Goal: Navigation & Orientation: Find specific page/section

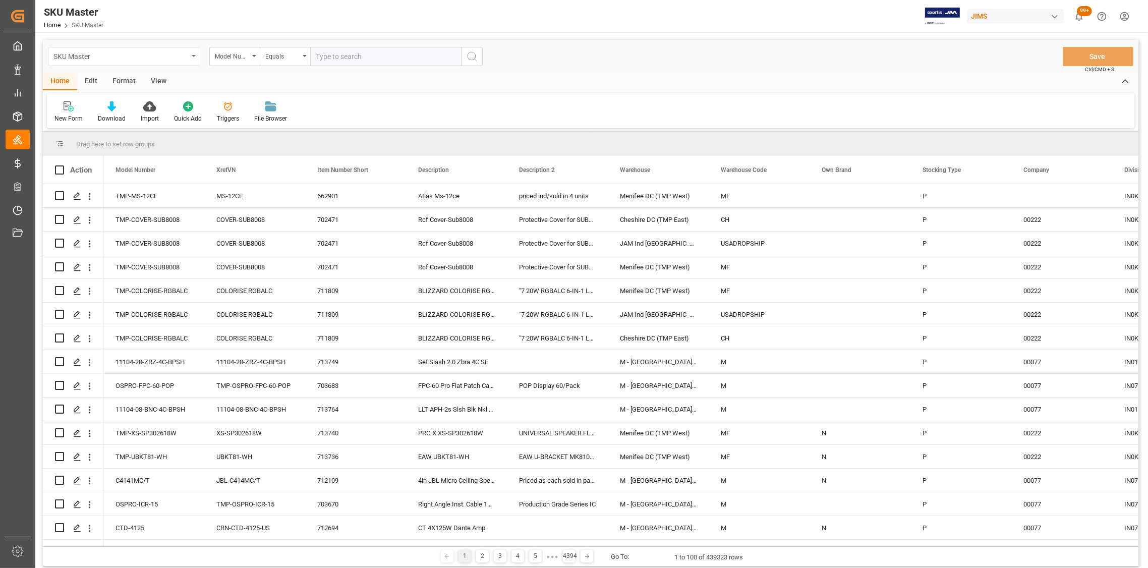
click at [190, 57] on div "SKU Master" at bounding box center [123, 56] width 151 height 19
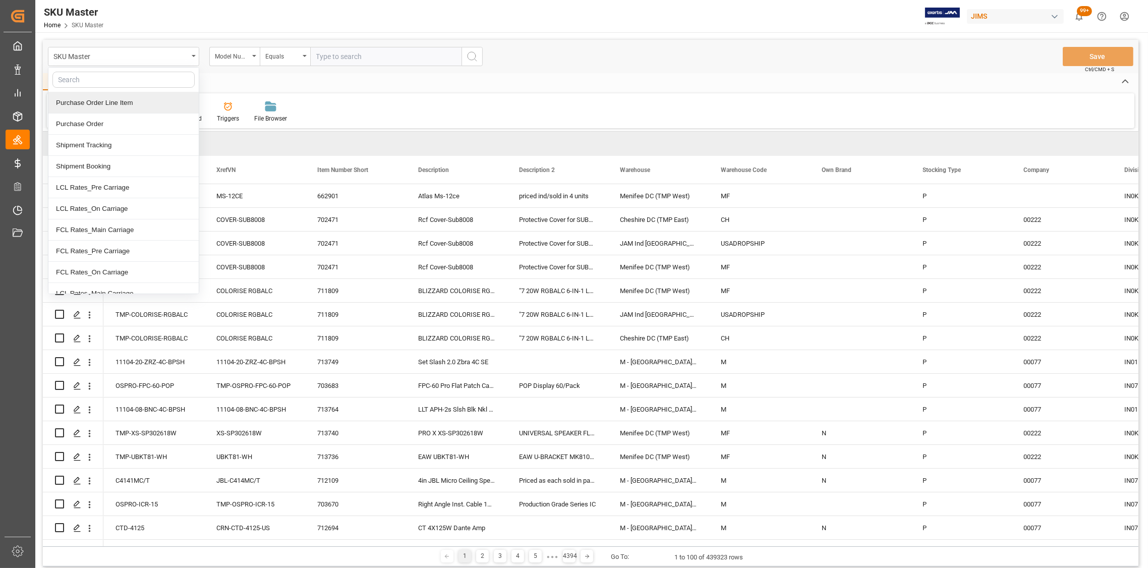
click at [115, 100] on div "Purchase Order Line Item" at bounding box center [123, 102] width 150 height 21
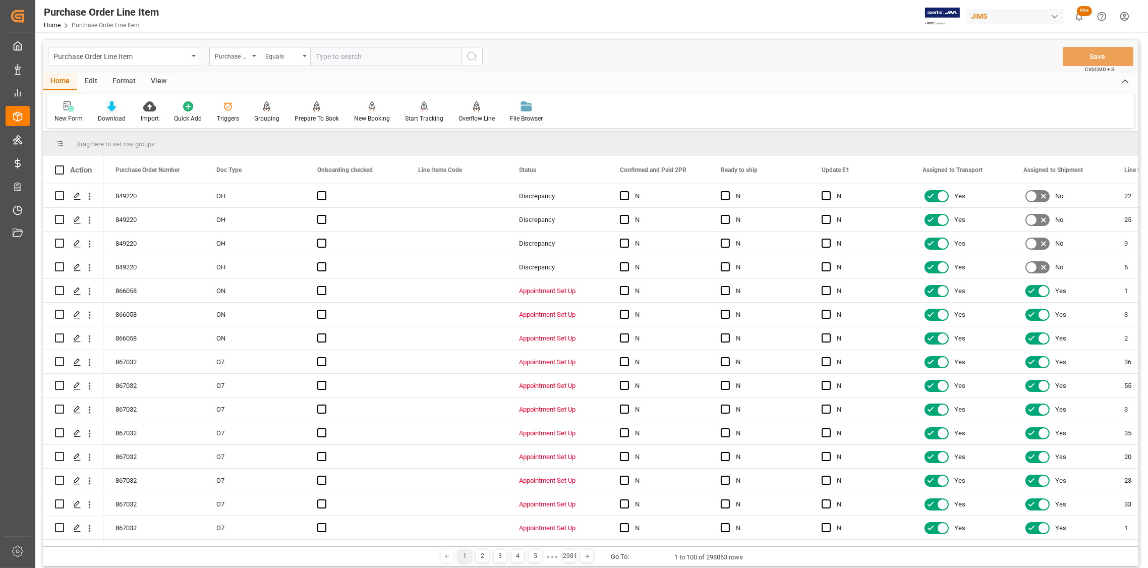
click at [107, 110] on icon at bounding box center [111, 106] width 9 height 10
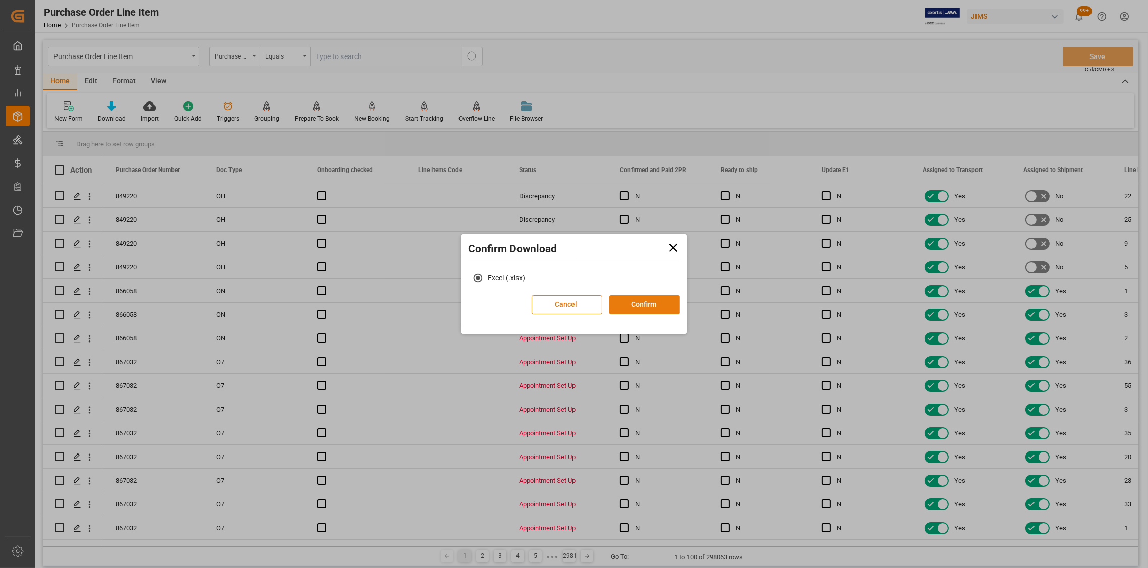
click at [633, 308] on button "Confirm" at bounding box center [644, 304] width 71 height 19
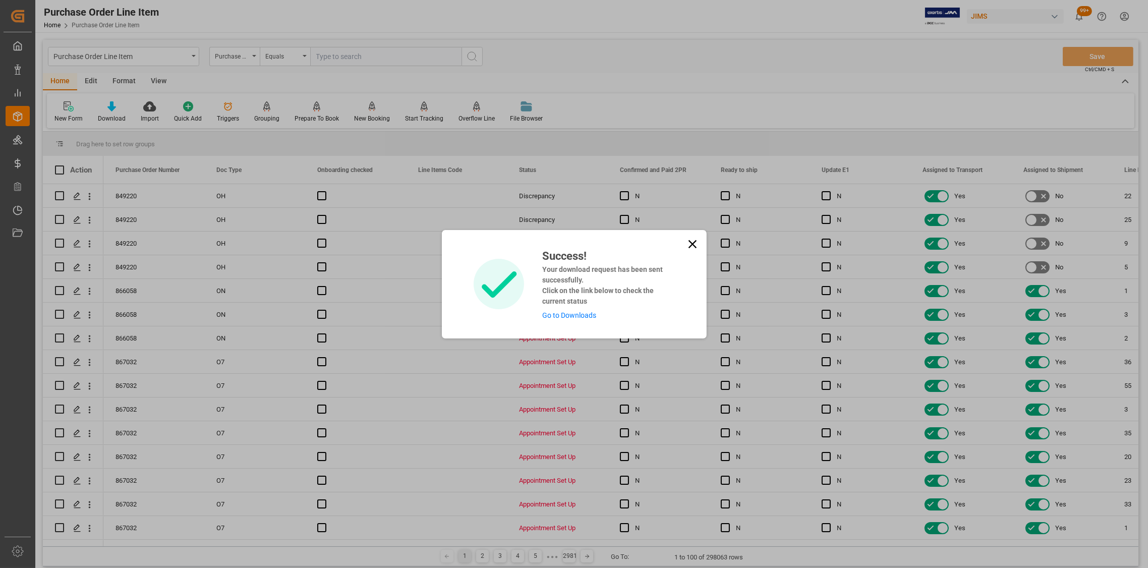
click at [693, 239] on icon at bounding box center [692, 244] width 14 height 14
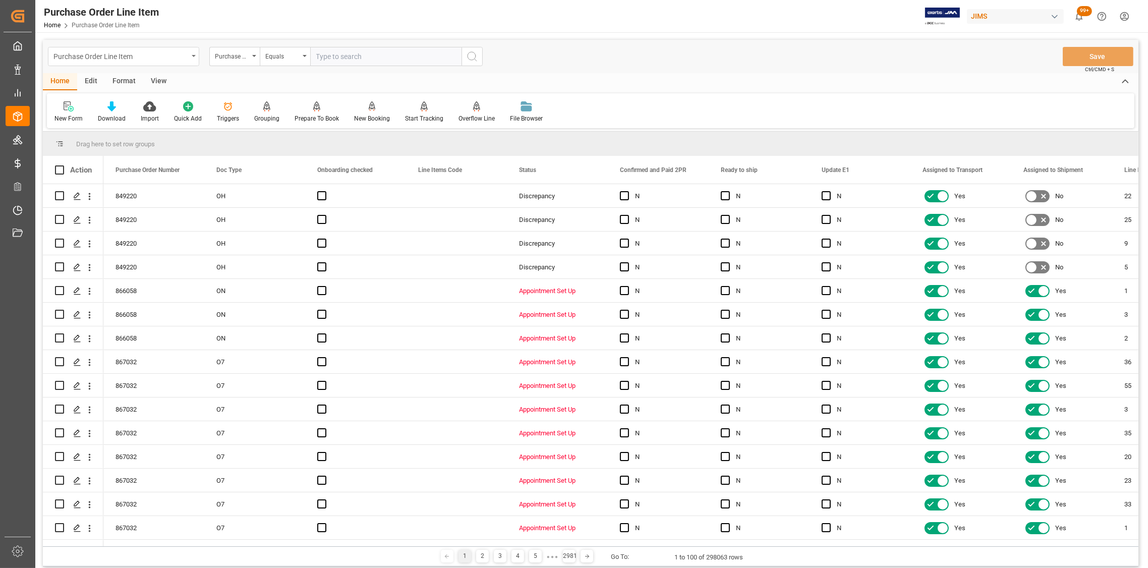
click at [193, 56] on icon "open menu" at bounding box center [194, 56] width 4 height 2
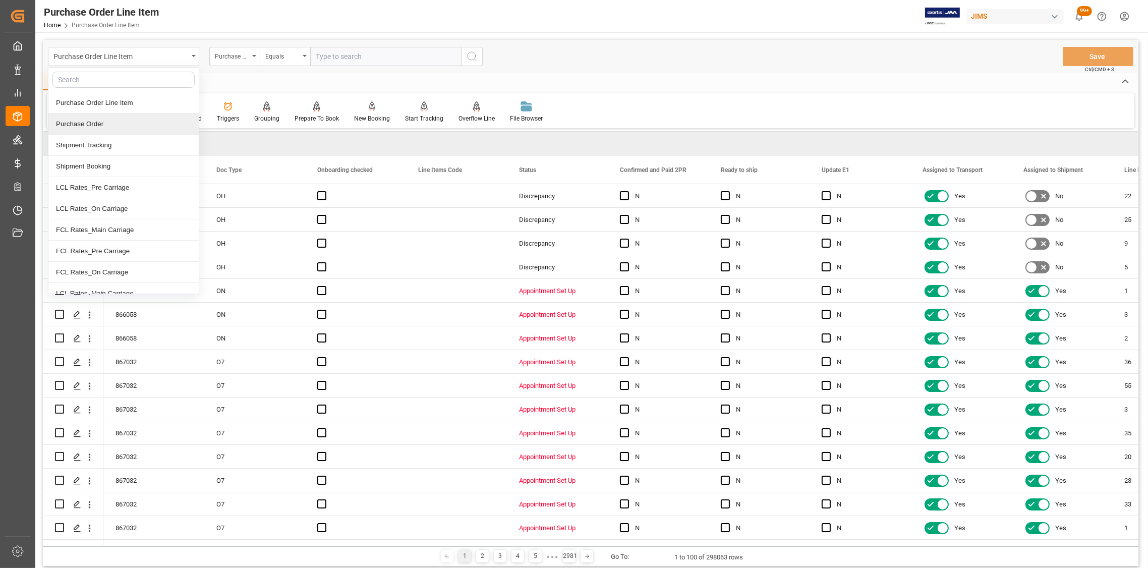
click at [95, 124] on div "Purchase Order" at bounding box center [123, 123] width 150 height 21
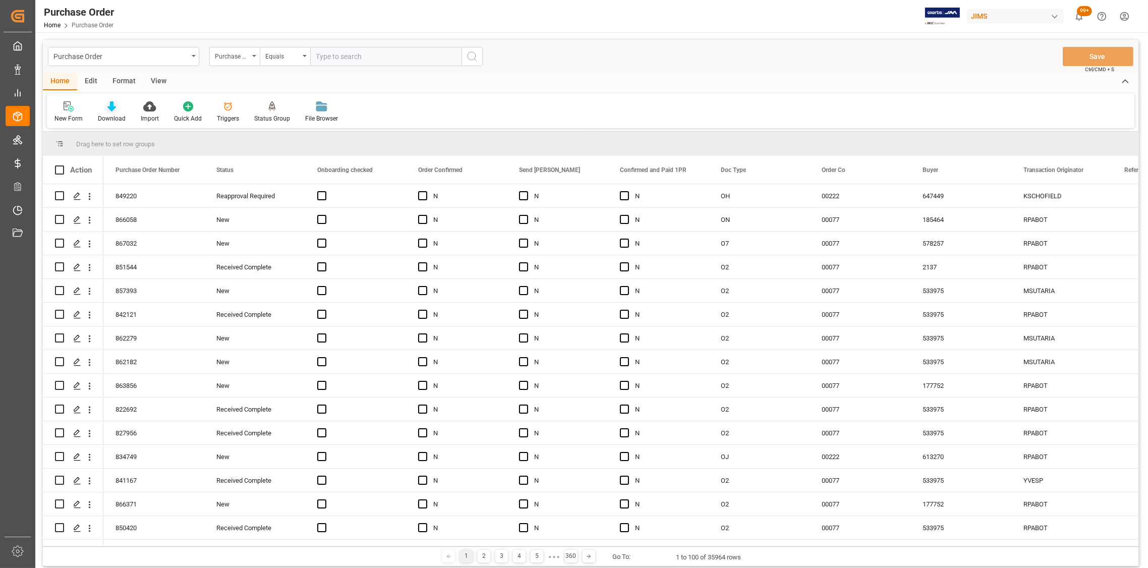
click at [110, 107] on icon at bounding box center [111, 106] width 9 height 10
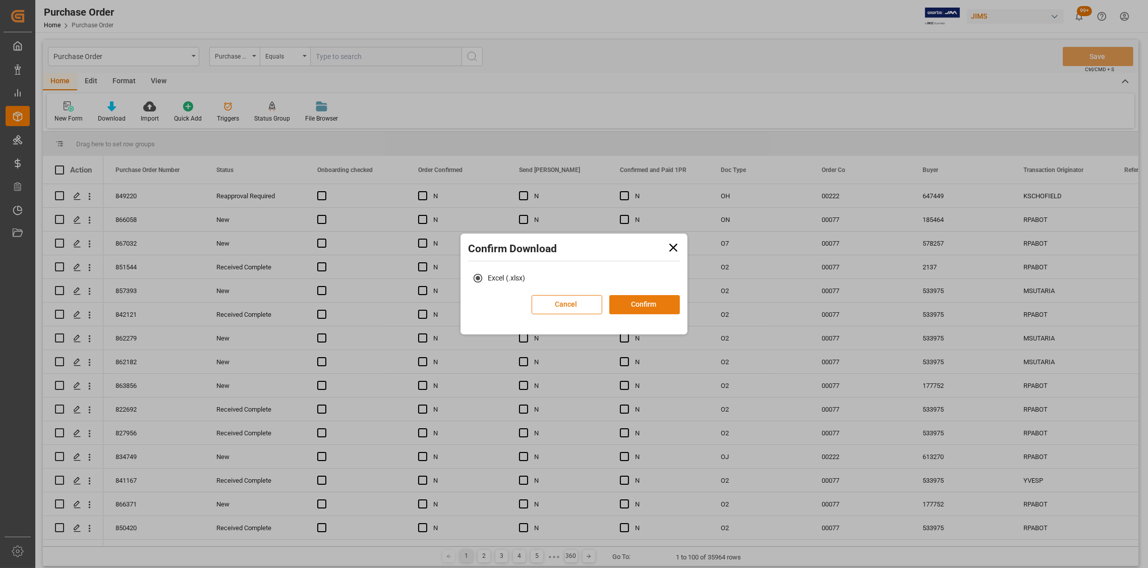
click at [630, 307] on button "Confirm" at bounding box center [644, 304] width 71 height 19
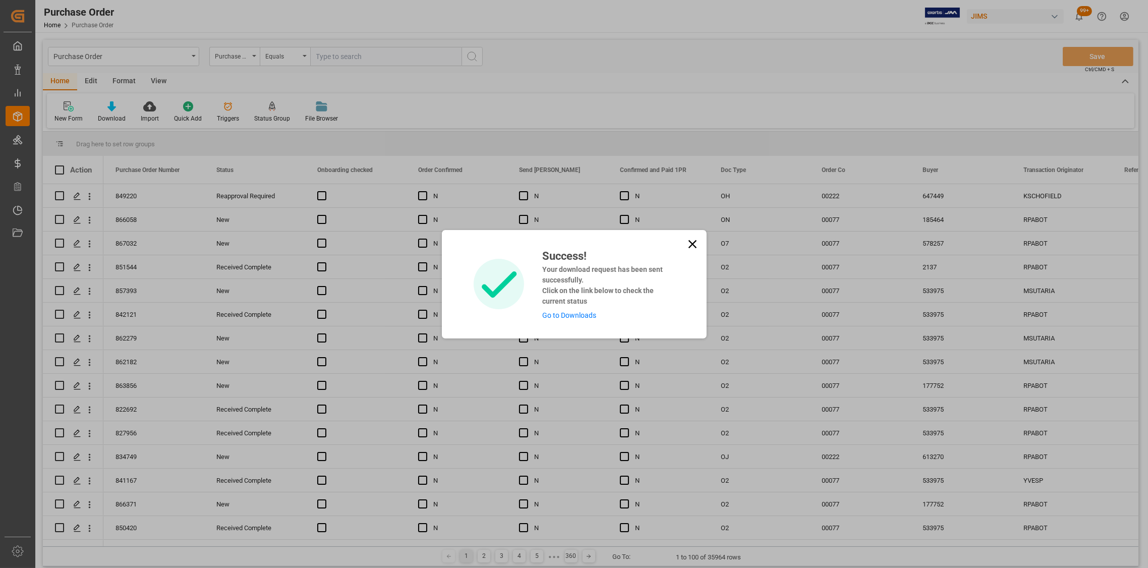
click at [693, 245] on icon at bounding box center [692, 244] width 14 height 14
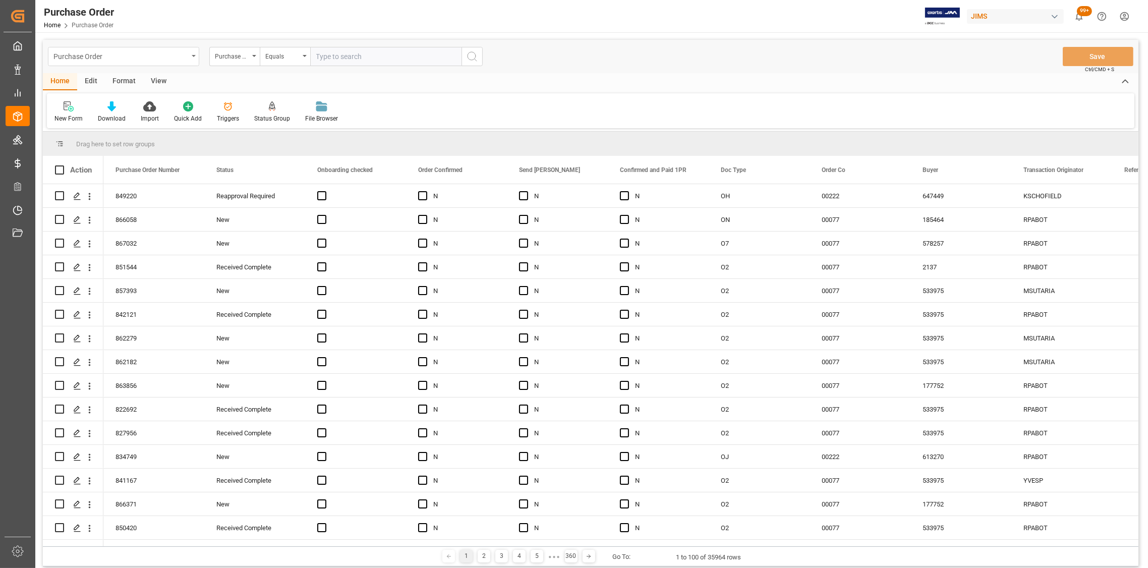
click at [192, 52] on div "Purchase Order" at bounding box center [123, 56] width 151 height 19
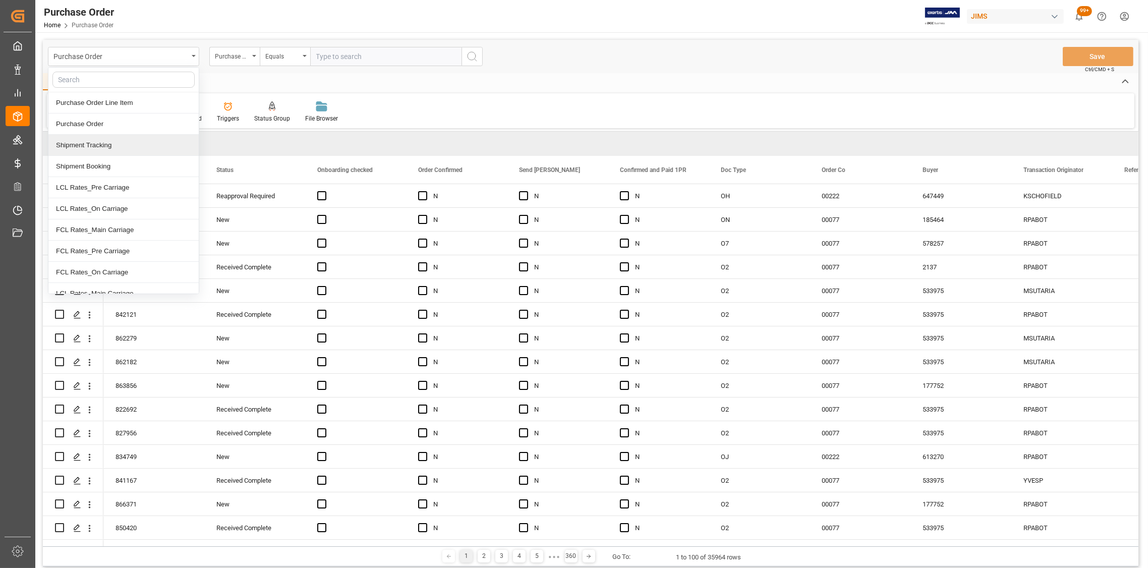
click at [112, 137] on div "Shipment Tracking" at bounding box center [123, 145] width 150 height 21
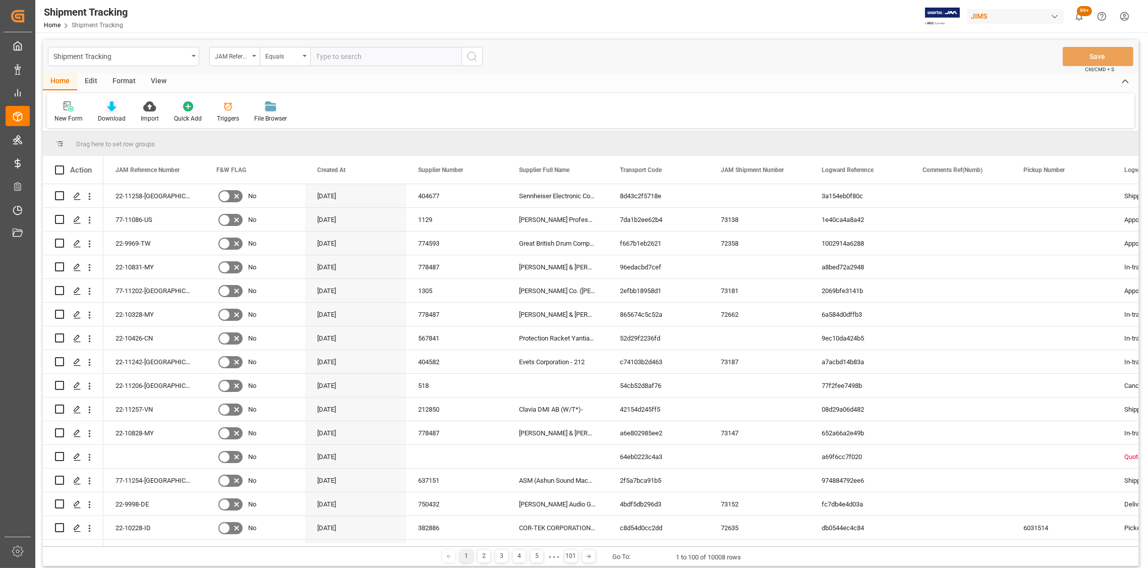
click at [111, 112] on div "Download" at bounding box center [111, 112] width 43 height 22
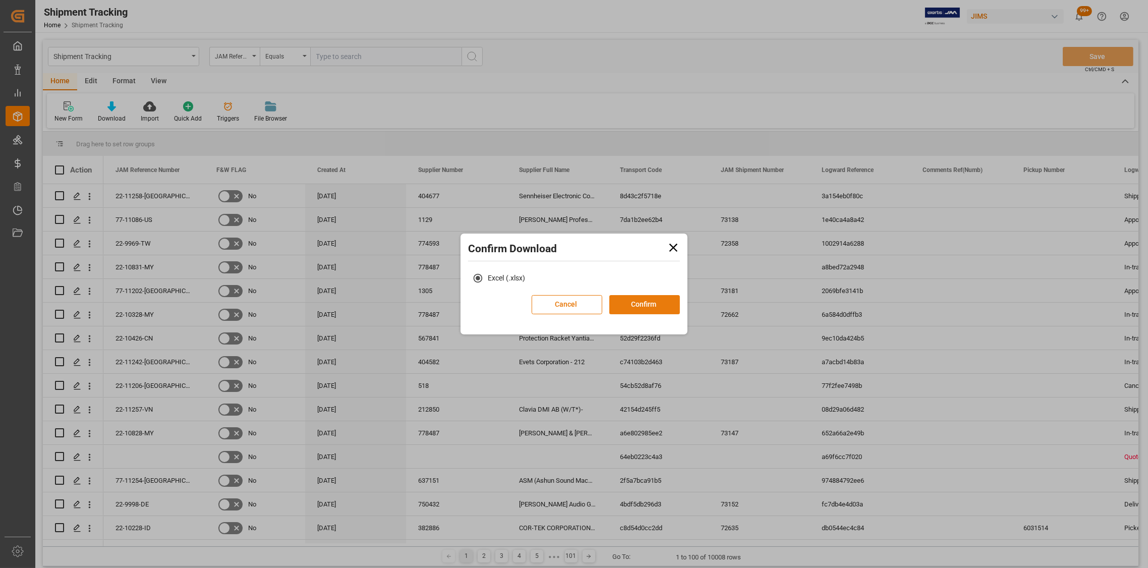
click at [629, 304] on button "Confirm" at bounding box center [644, 304] width 71 height 19
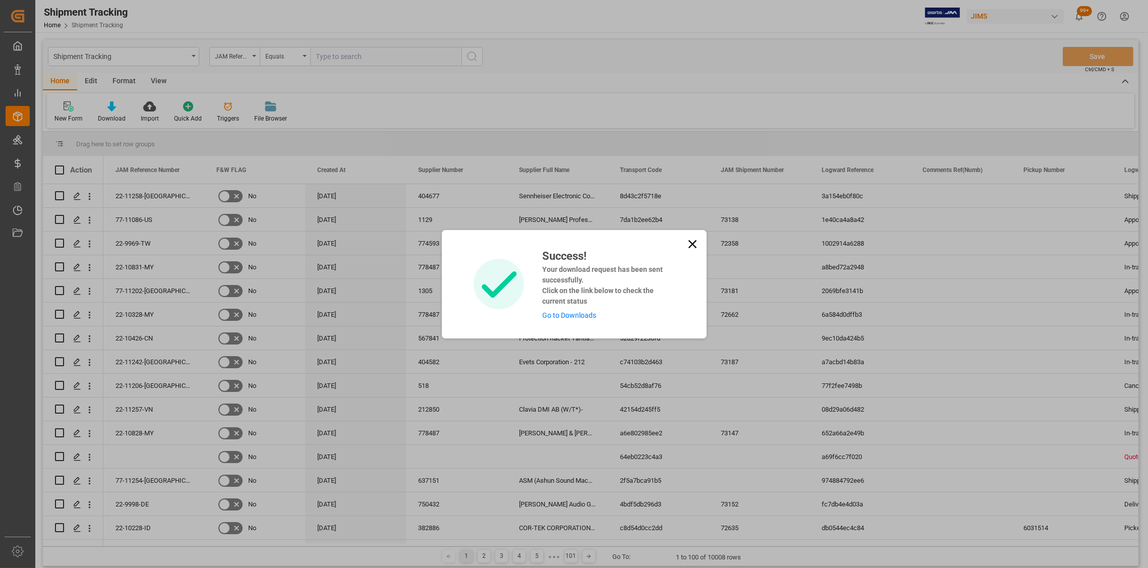
click at [694, 242] on icon at bounding box center [692, 244] width 14 height 14
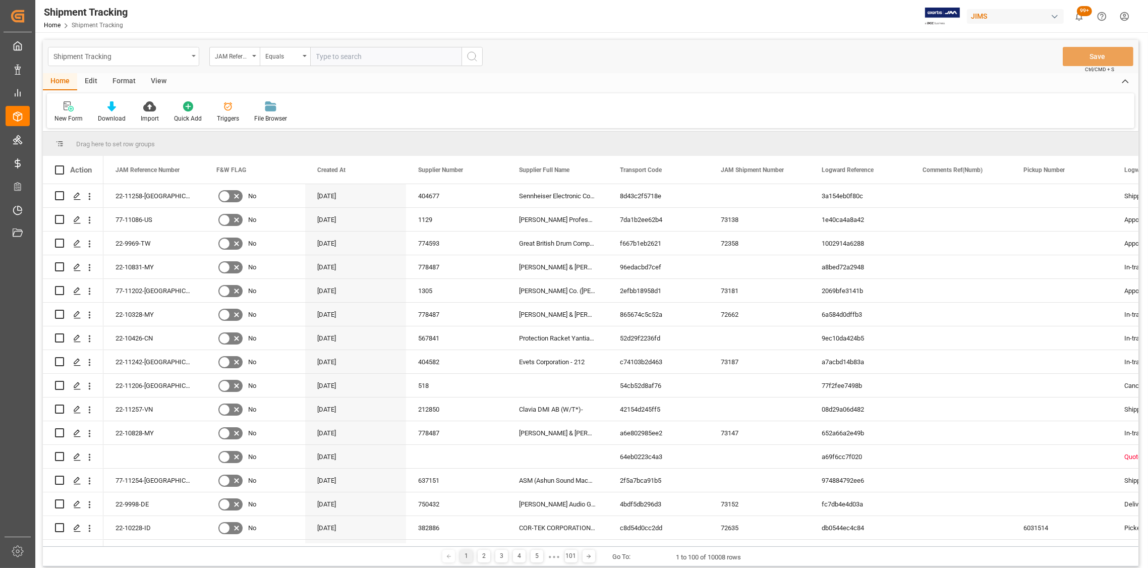
click at [190, 50] on div "Shipment Tracking" at bounding box center [123, 56] width 151 height 19
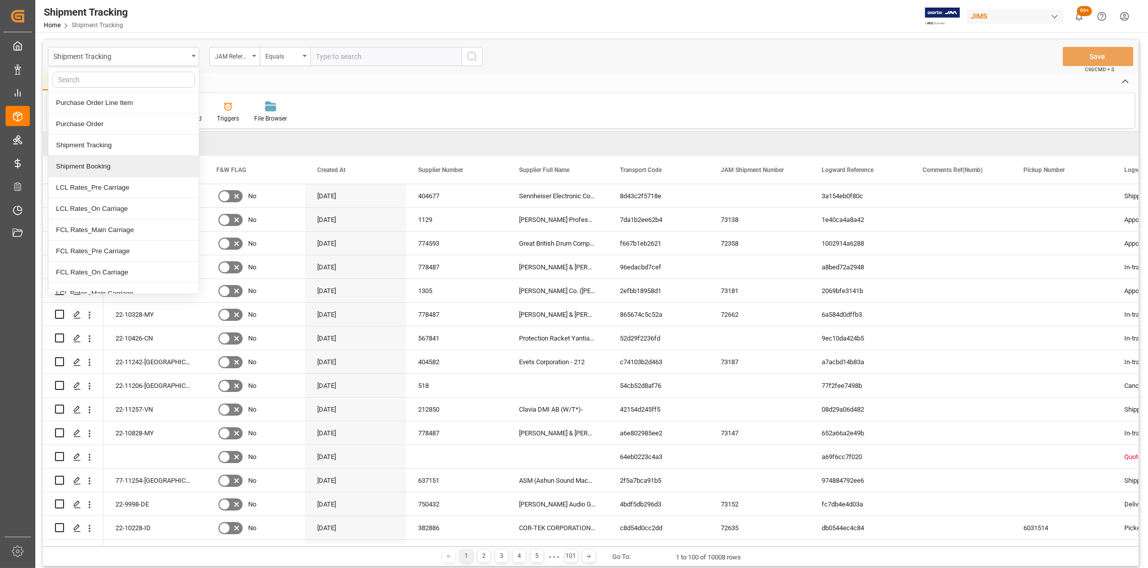
click at [94, 169] on div "Shipment Booking" at bounding box center [123, 166] width 150 height 21
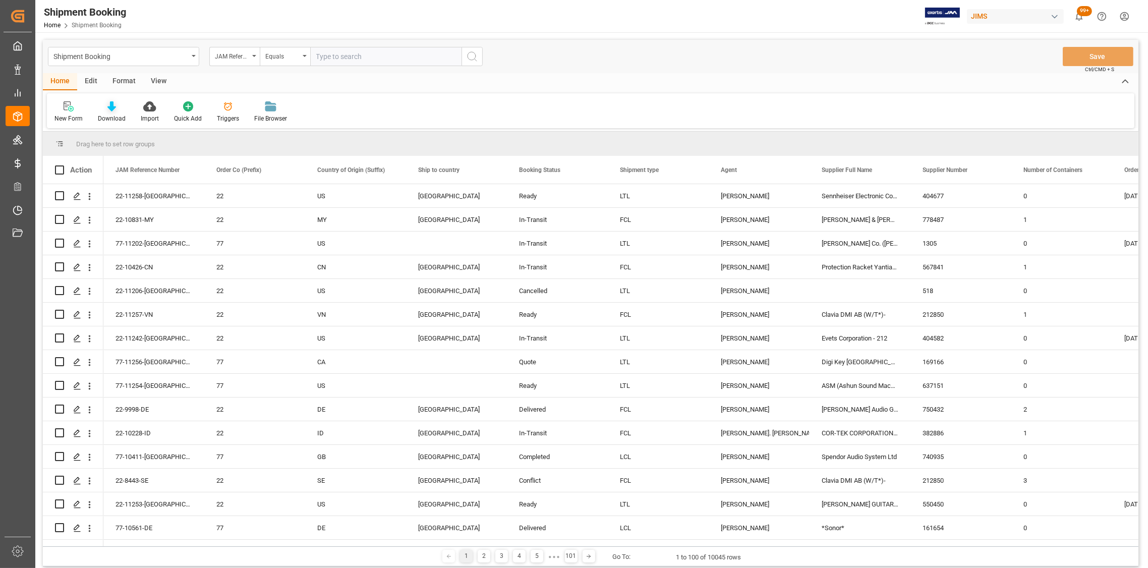
click at [108, 111] on div "Download" at bounding box center [111, 112] width 43 height 22
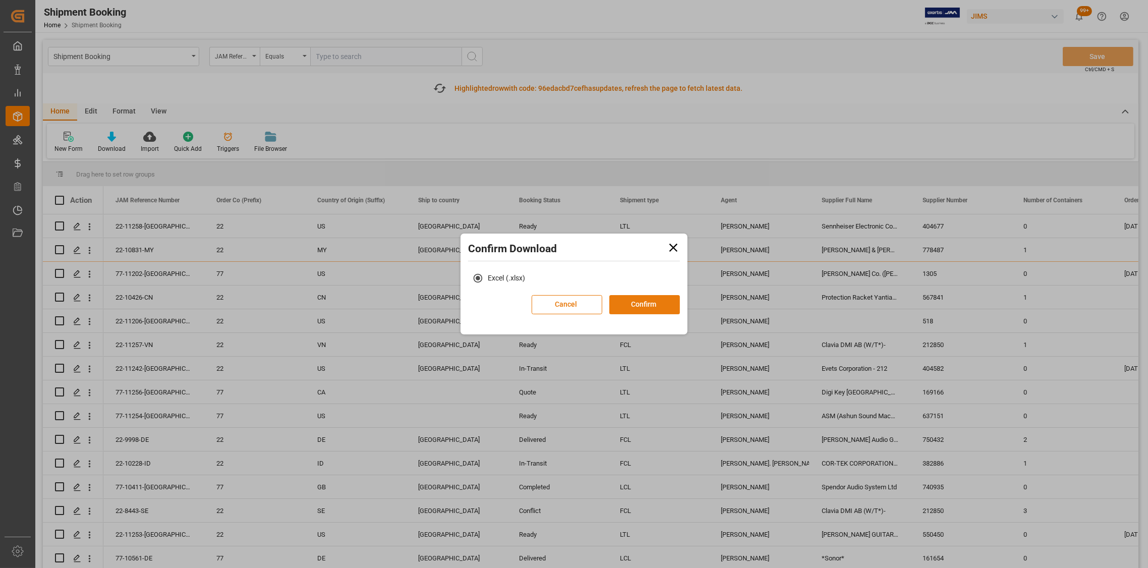
click at [625, 307] on button "Confirm" at bounding box center [644, 304] width 71 height 19
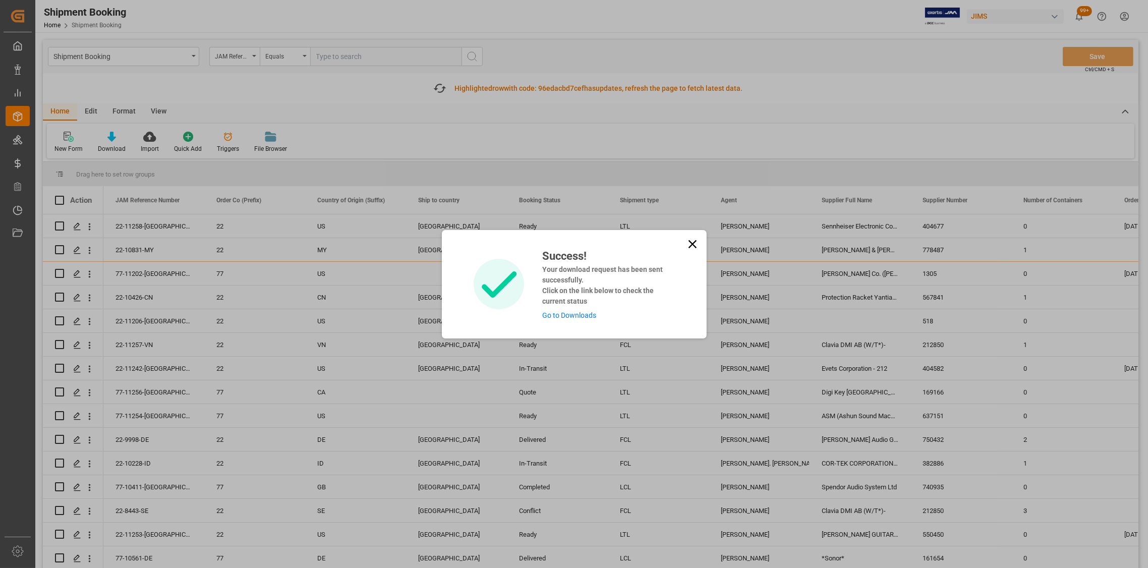
click at [687, 240] on icon at bounding box center [692, 244] width 14 height 14
